Goal: Task Accomplishment & Management: Manage account settings

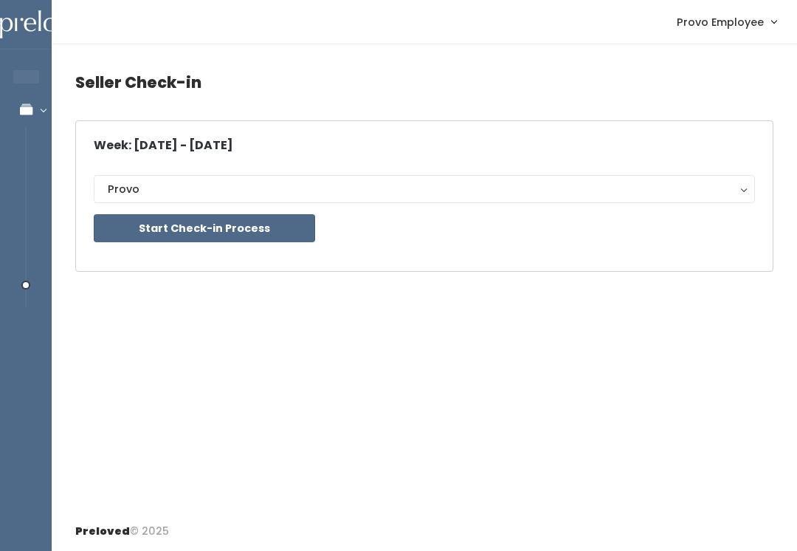
click at [796, 274] on div "Seller Check-in Week: Sep 20 - Sep 26, 2025 Provo Provo Start Check-in Process" at bounding box center [424, 277] width 745 height 467
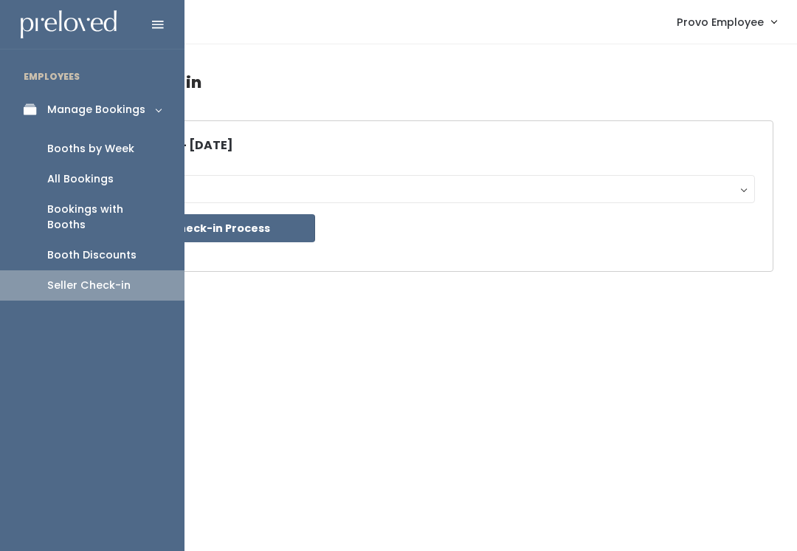
click at [111, 109] on div "Manage Bookings" at bounding box center [96, 109] width 98 height 15
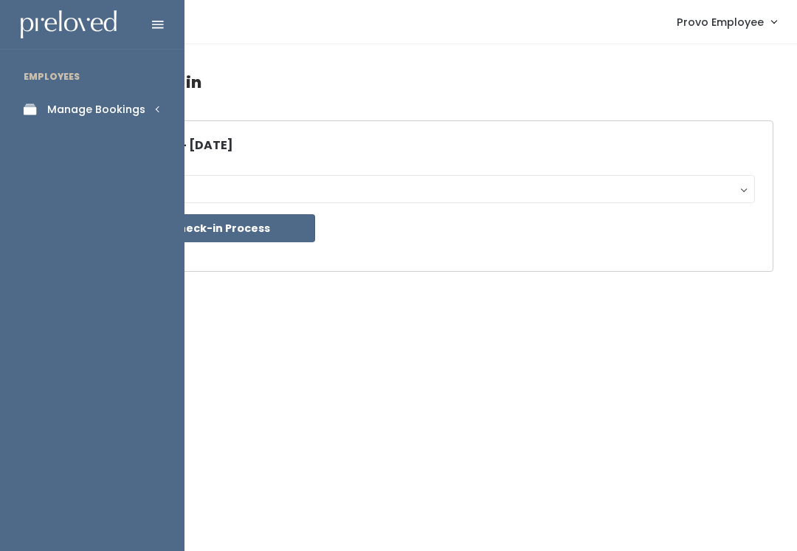
click at [145, 105] on link "Manage Bookings" at bounding box center [92, 109] width 185 height 33
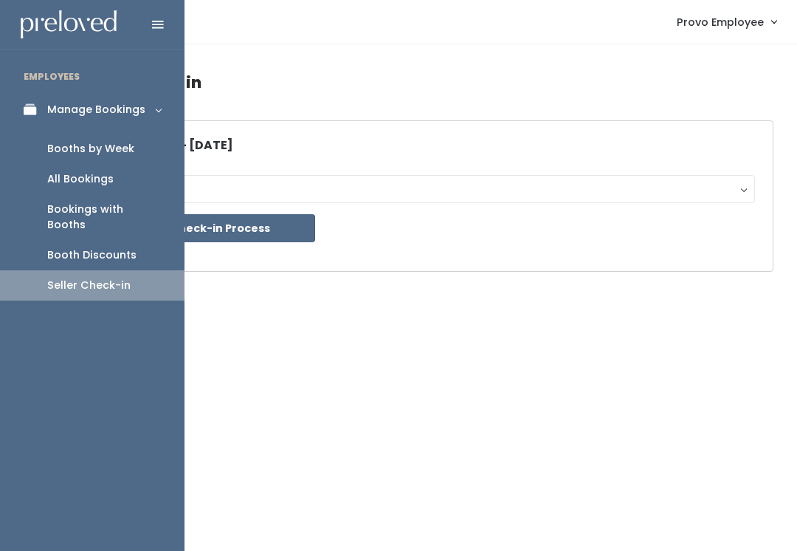
click at [104, 151] on div "Booths by Week" at bounding box center [90, 148] width 87 height 15
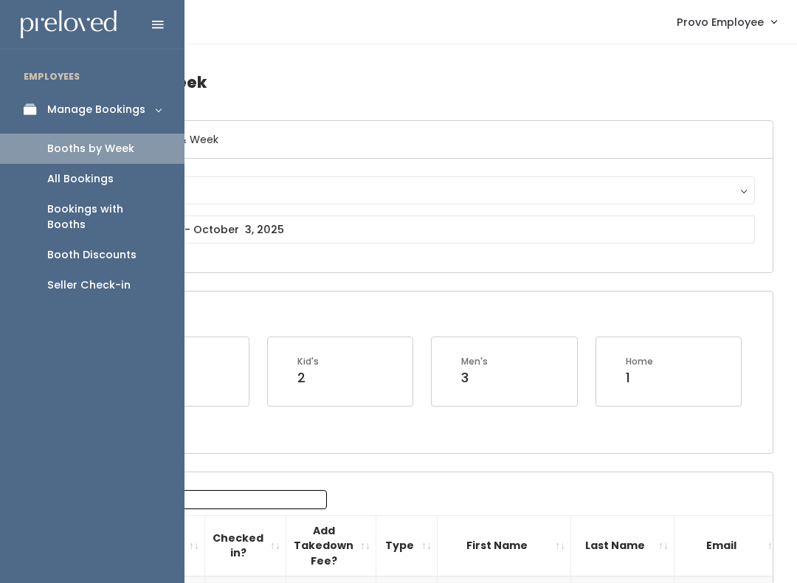
click at [133, 150] on link "Booths by Week" at bounding box center [92, 149] width 185 height 30
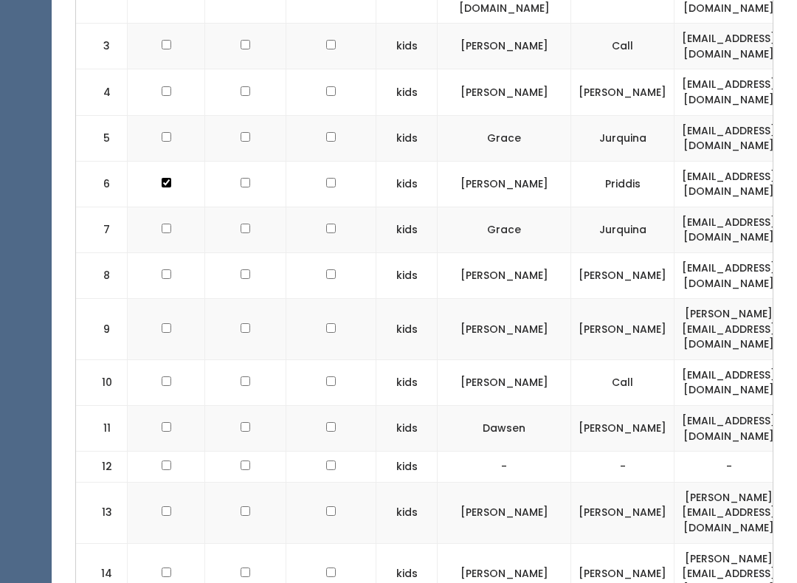
scroll to position [662, 0]
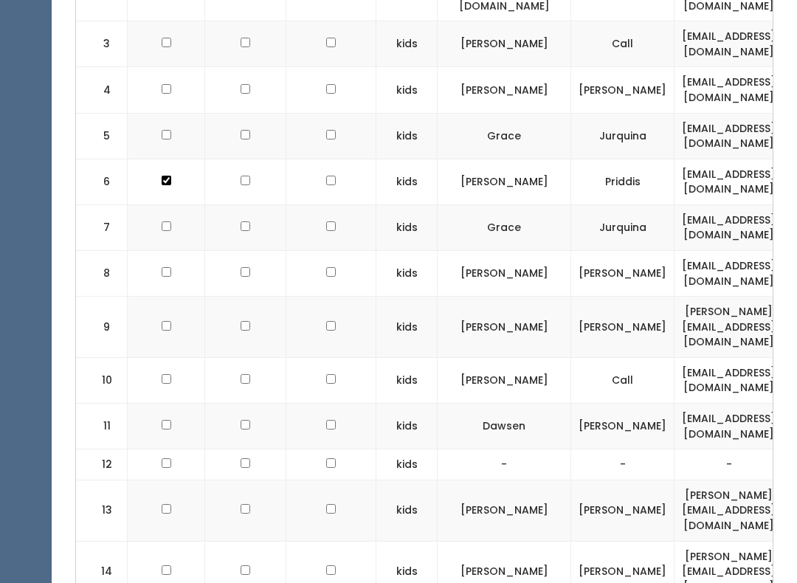
click at [97, 297] on td "9" at bounding box center [102, 327] width 52 height 61
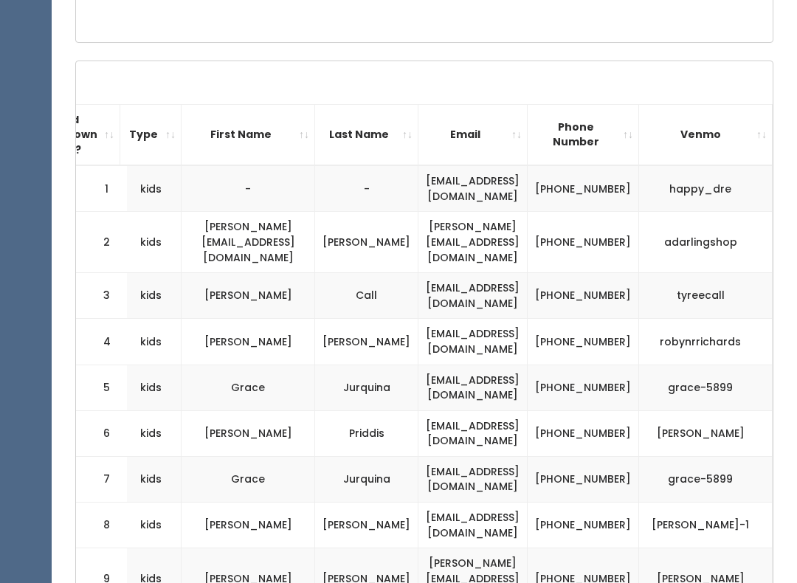
scroll to position [0, 0]
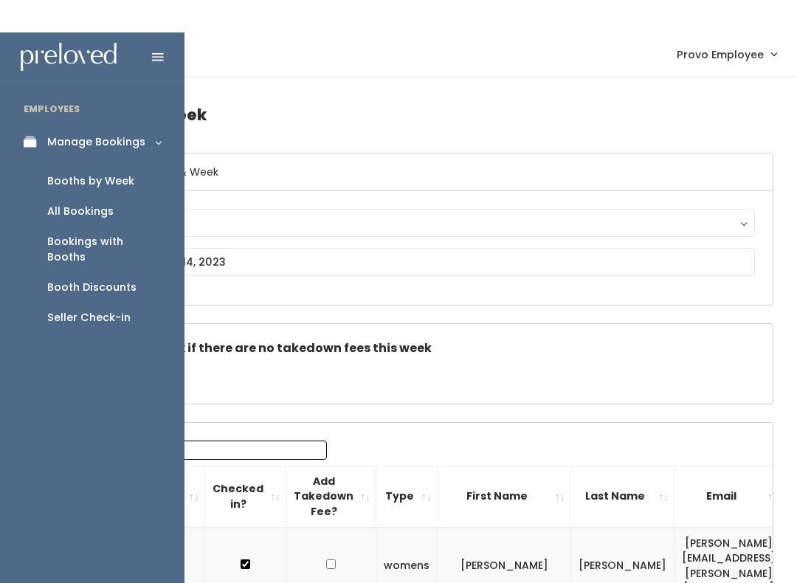
click at [105, 263] on div "Booth Discounts" at bounding box center [91, 254] width 89 height 15
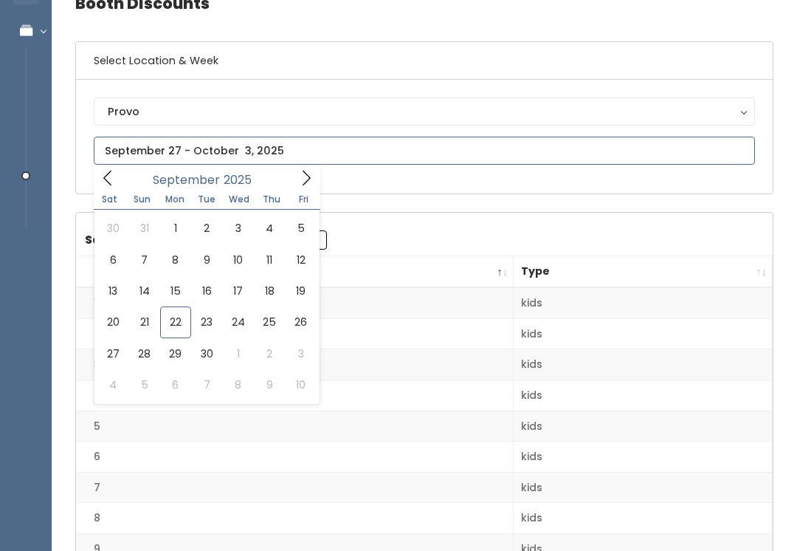
scroll to position [79, 0]
type input "[DATE] to [DATE]"
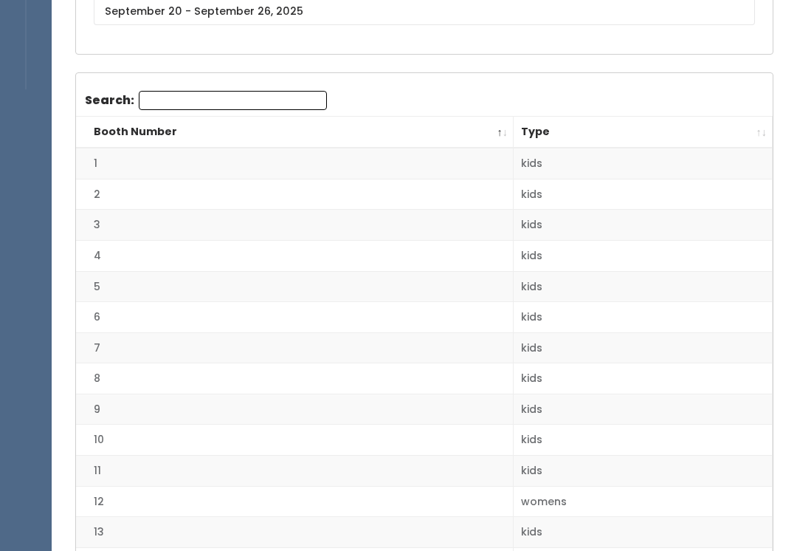
scroll to position [218, 0]
click at [750, 131] on th "Type" at bounding box center [643, 133] width 259 height 32
click at [756, 135] on th "Type" at bounding box center [643, 133] width 259 height 32
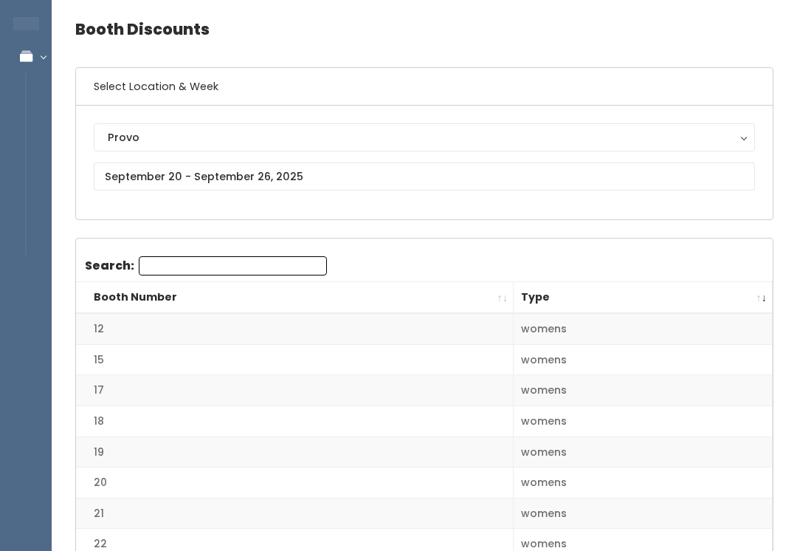
scroll to position [0, 0]
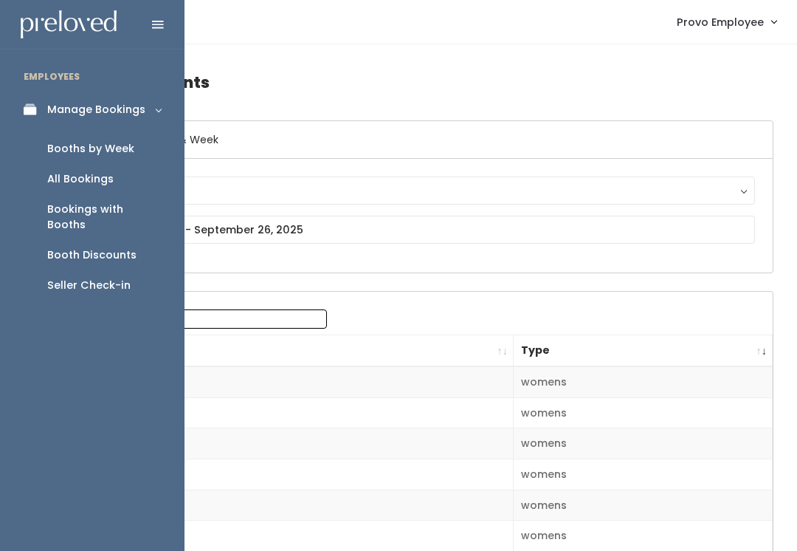
click at [83, 278] on div "Seller Check-in" at bounding box center [88, 285] width 83 height 15
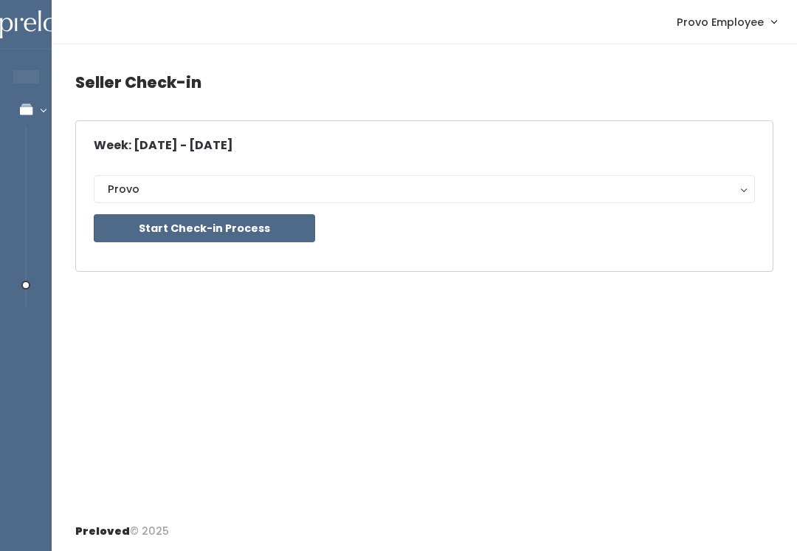
click at [255, 233] on button "Start Check-in Process" at bounding box center [204, 228] width 221 height 28
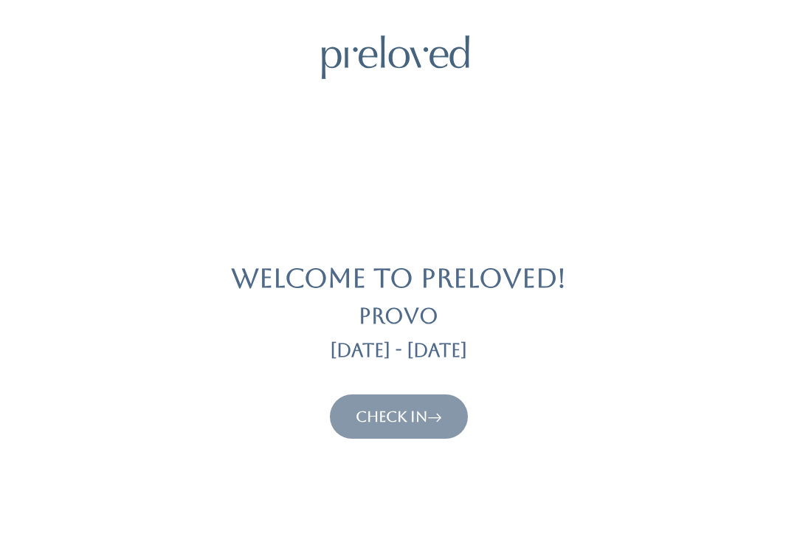
click at [418, 394] on button "Check In" at bounding box center [399, 416] width 138 height 44
click at [384, 416] on link "Check In" at bounding box center [399, 416] width 86 height 18
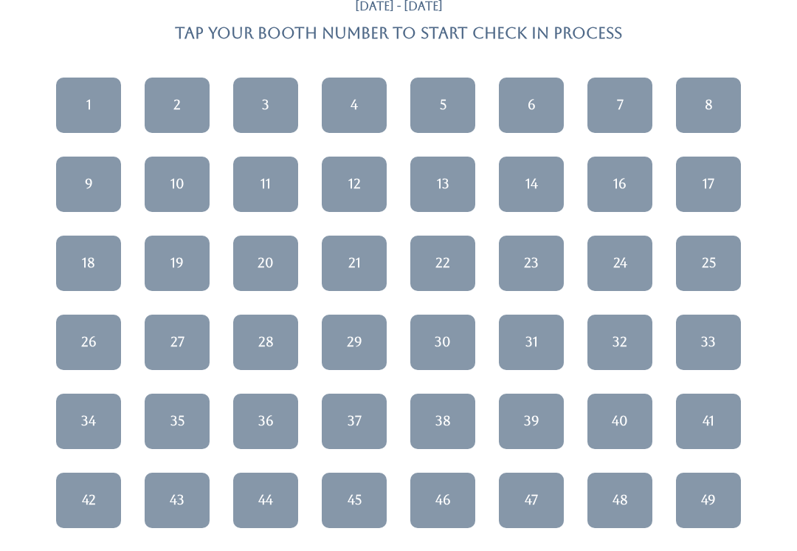
scroll to position [116, 0]
click at [365, 269] on link "21" at bounding box center [354, 262] width 65 height 55
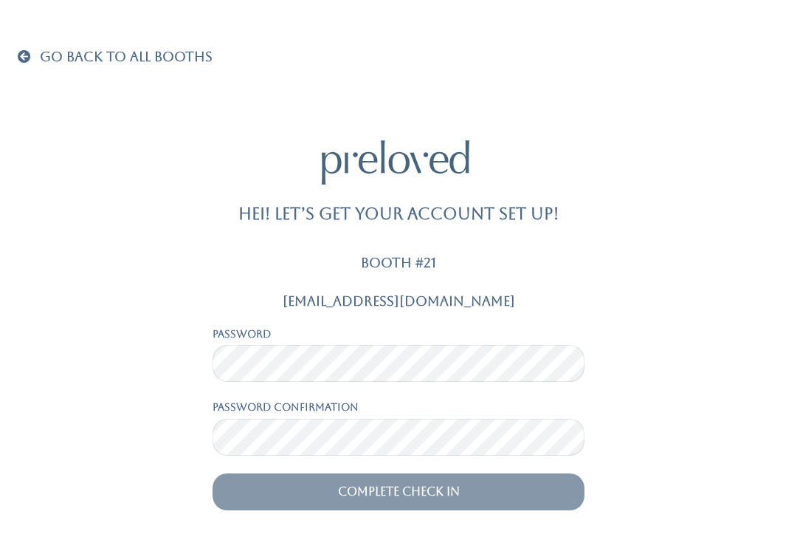
click at [30, 64] on link "Go Back To All Booths" at bounding box center [115, 57] width 195 height 15
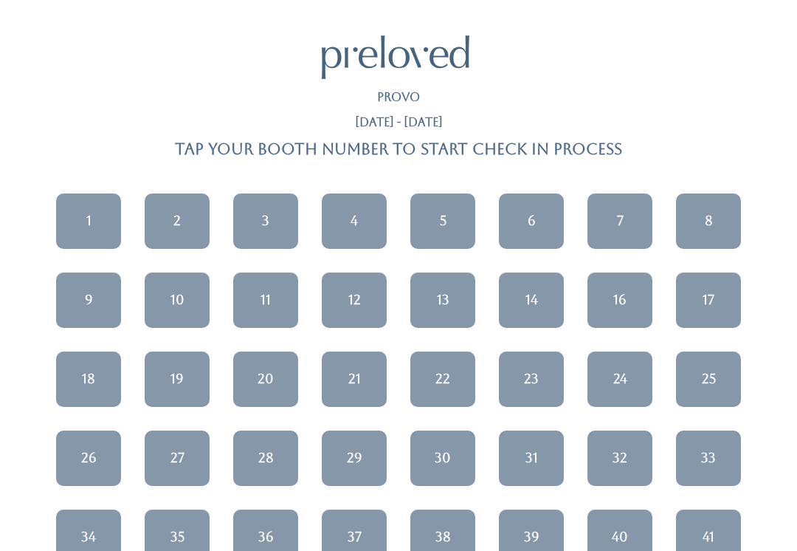
click at [438, 295] on div "13" at bounding box center [443, 299] width 13 height 19
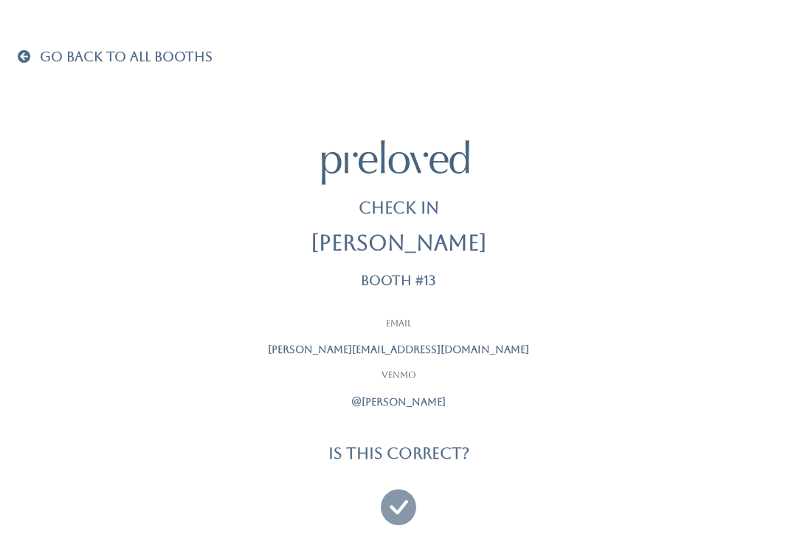
scroll to position [14, 0]
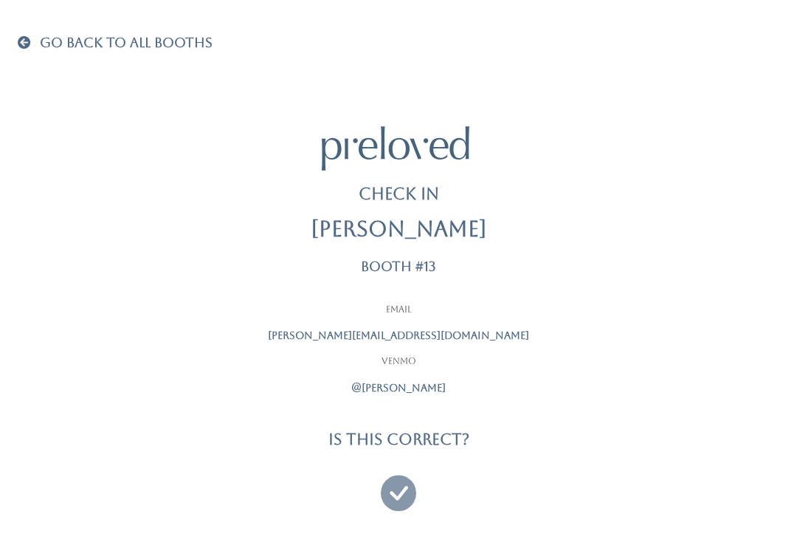
click at [53, 41] on span "Go Back To All Booths" at bounding box center [126, 42] width 173 height 15
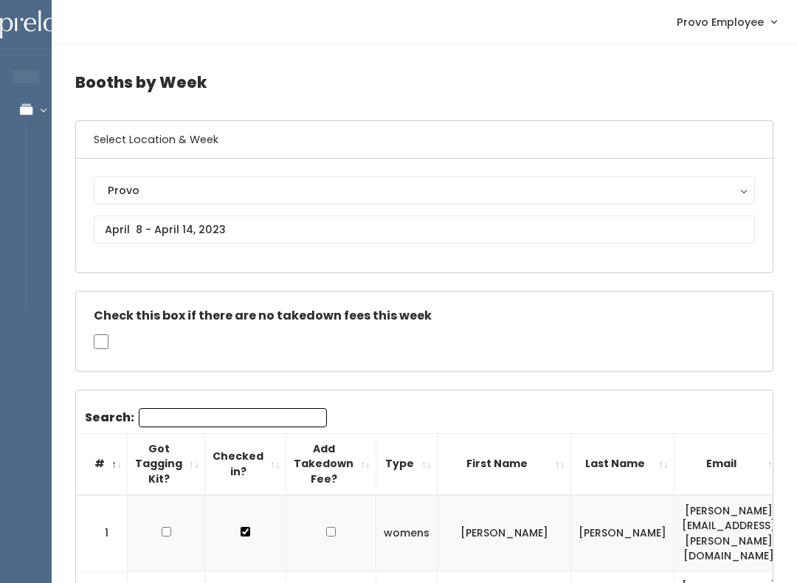
click at [734, 35] on link "Provo Employee" at bounding box center [726, 22] width 129 height 32
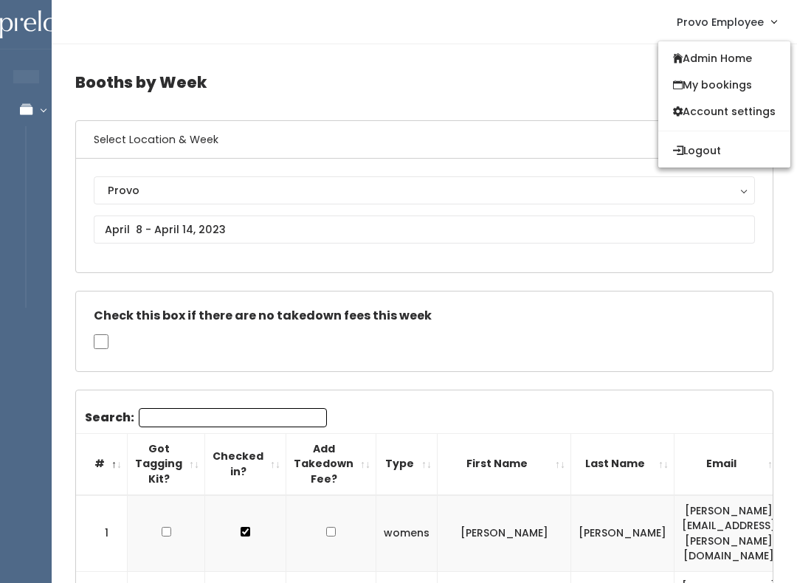
click at [703, 152] on button "Logout" at bounding box center [724, 150] width 132 height 27
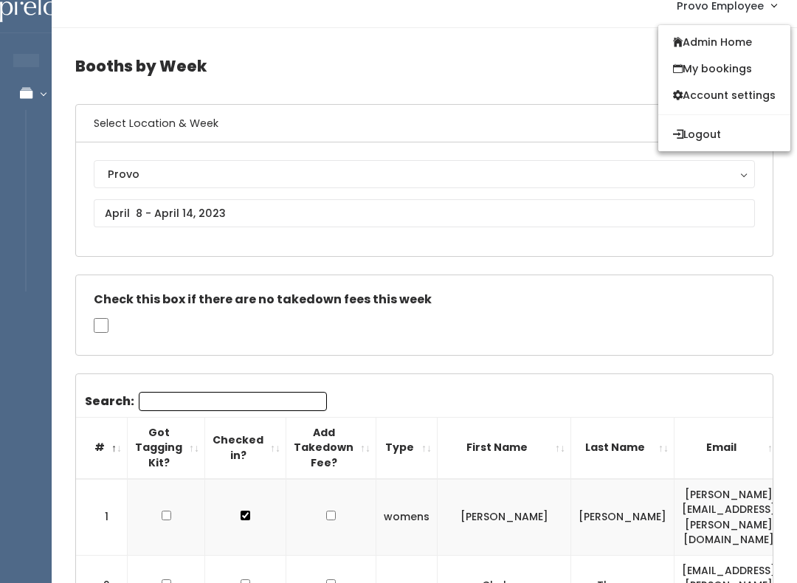
click at [692, 313] on div "Check this box if there are no takedown fees this week" at bounding box center [424, 315] width 697 height 80
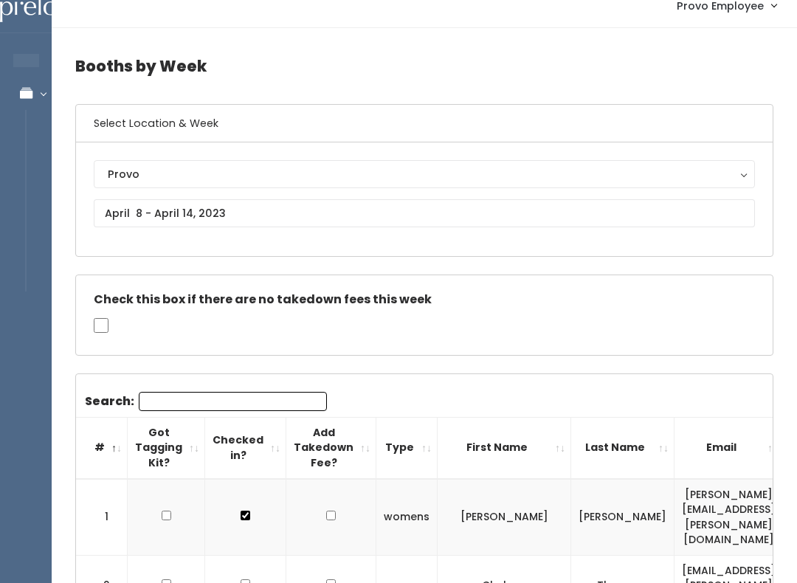
scroll to position [0, 0]
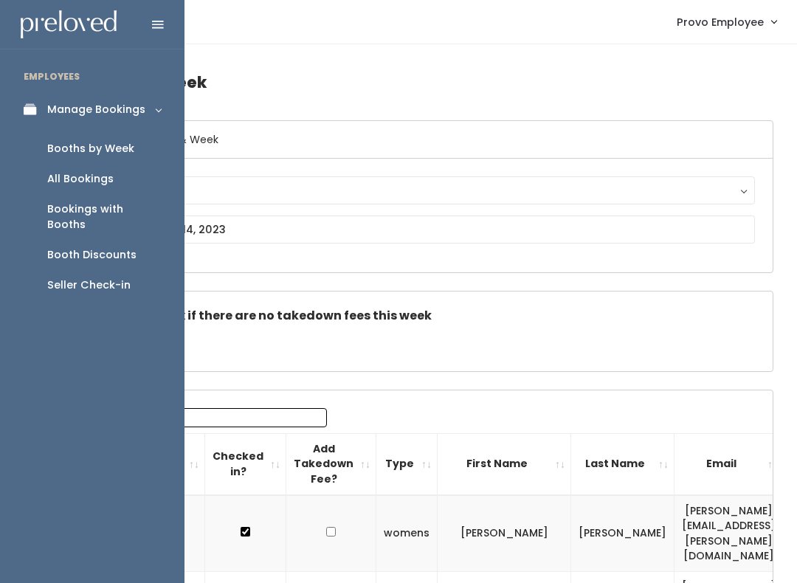
click at [38, 104] on icon at bounding box center [34, 109] width 21 height 13
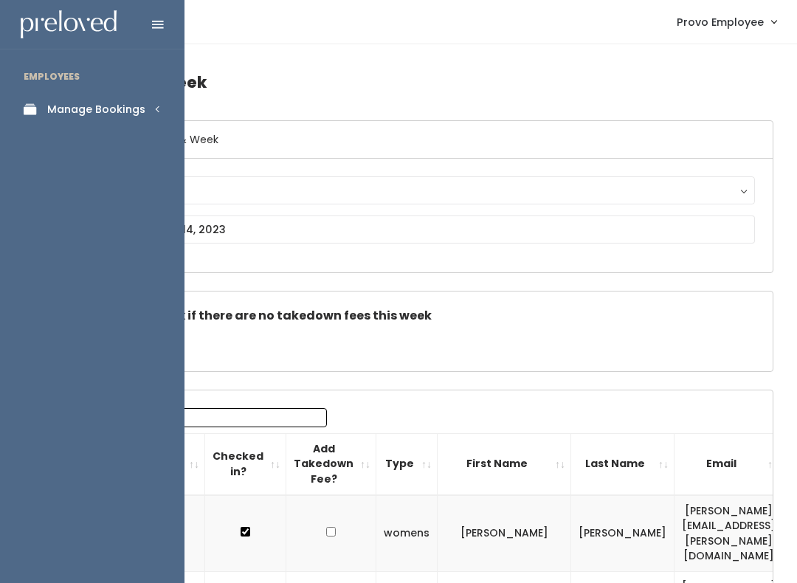
click at [154, 110] on link "Manage Bookings" at bounding box center [92, 109] width 185 height 33
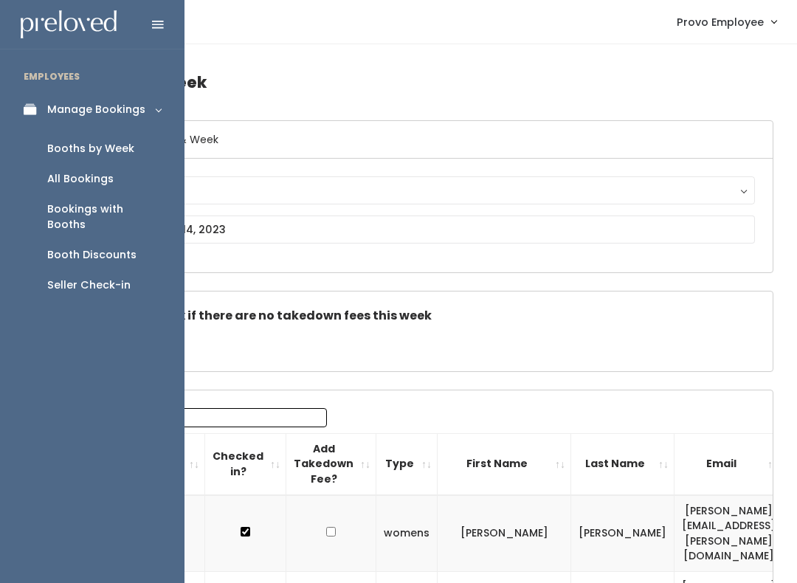
click at [117, 247] on div "Booth Discounts" at bounding box center [91, 254] width 89 height 15
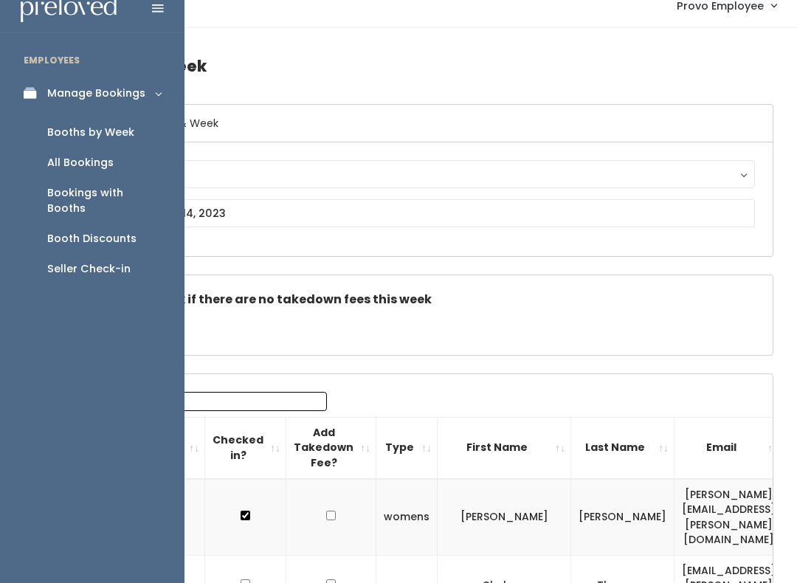
click at [370, 282] on div "Check this box if there are no takedown fees this week" at bounding box center [424, 315] width 697 height 80
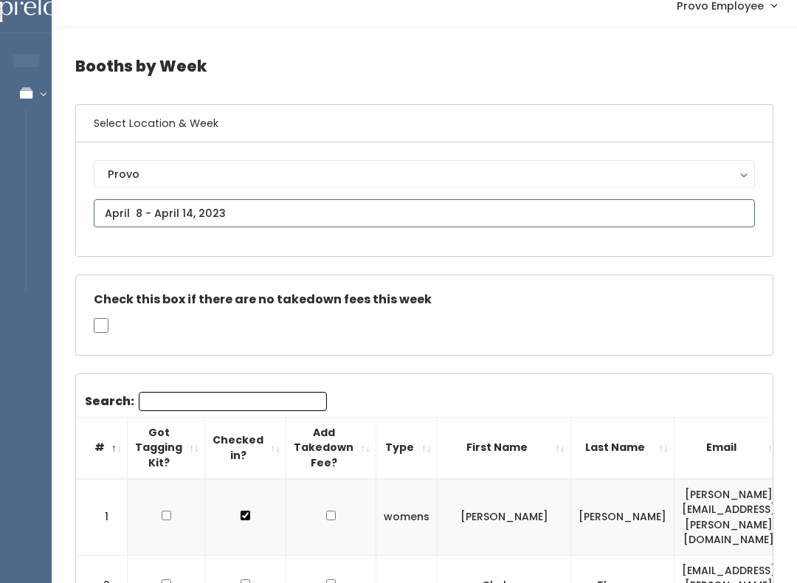
click at [191, 210] on input "text" at bounding box center [424, 213] width 661 height 28
type input "September 20 to September 26"
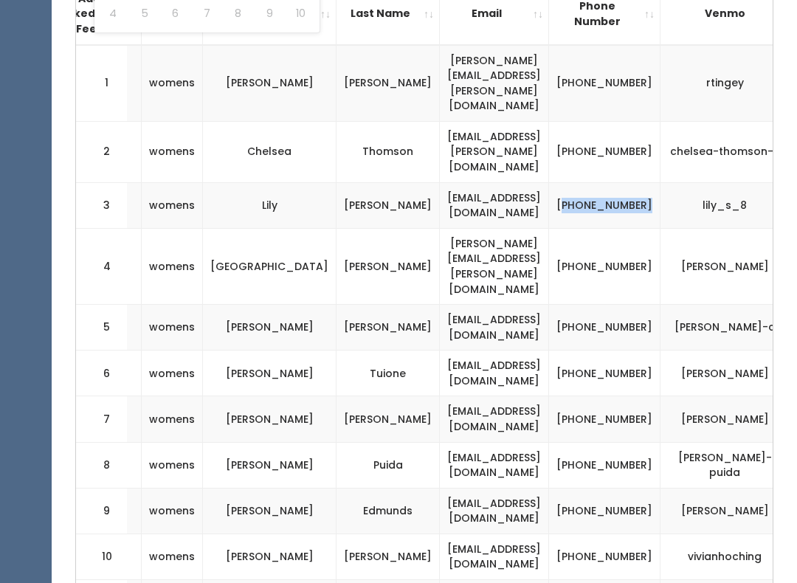
scroll to position [452, 0]
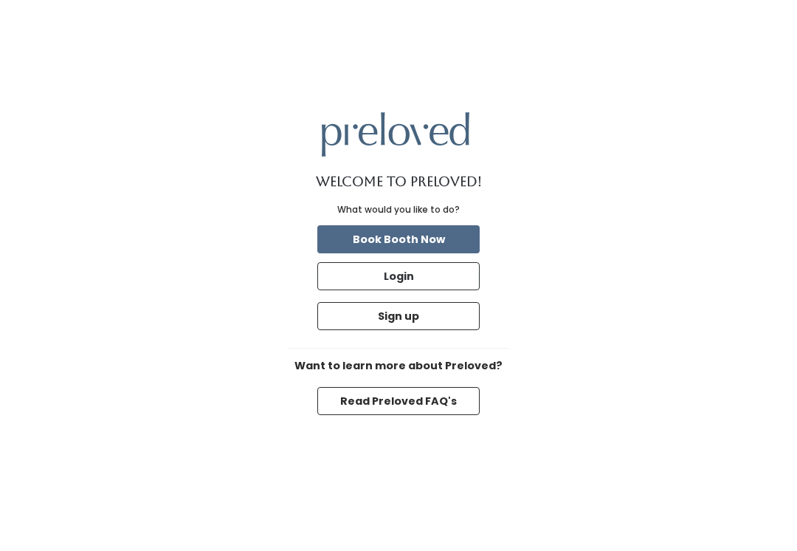
click at [407, 290] on button "Login" at bounding box center [398, 276] width 162 height 28
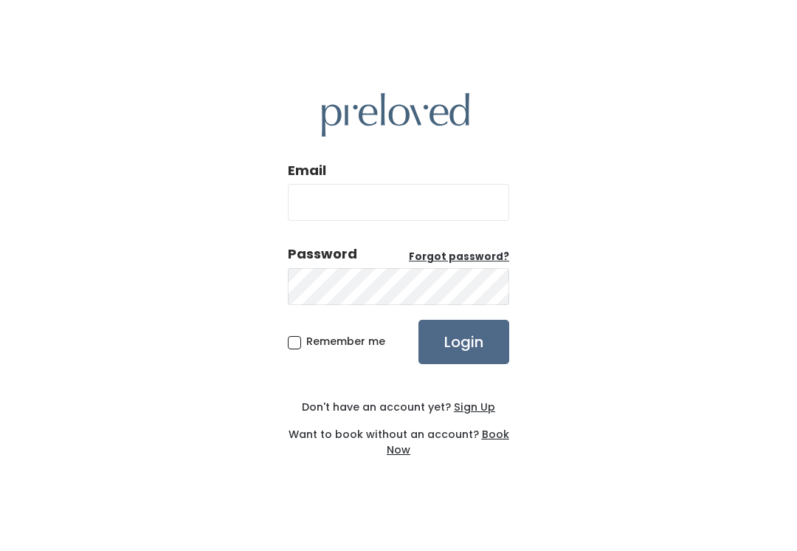
click at [399, 213] on input "Email" at bounding box center [398, 202] width 221 height 37
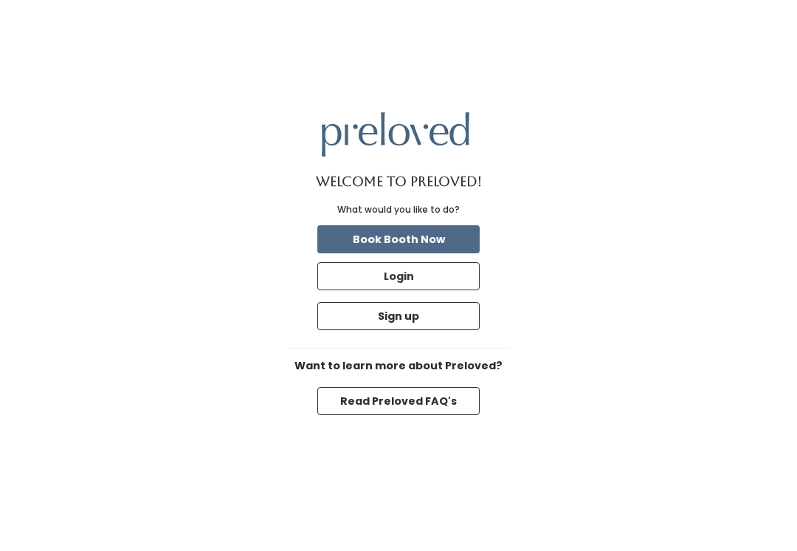
click at [402, 290] on button "Login" at bounding box center [398, 276] width 162 height 28
